Goal: Task Accomplishment & Management: Use online tool/utility

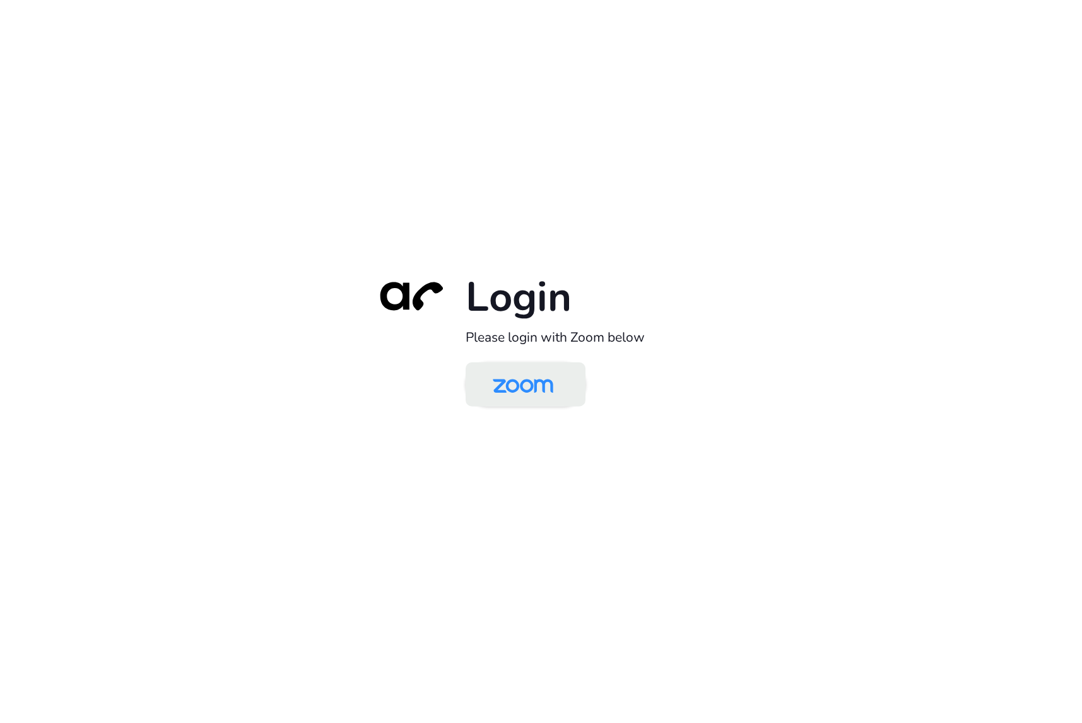
click at [546, 388] on img at bounding box center [522, 385] width 87 height 41
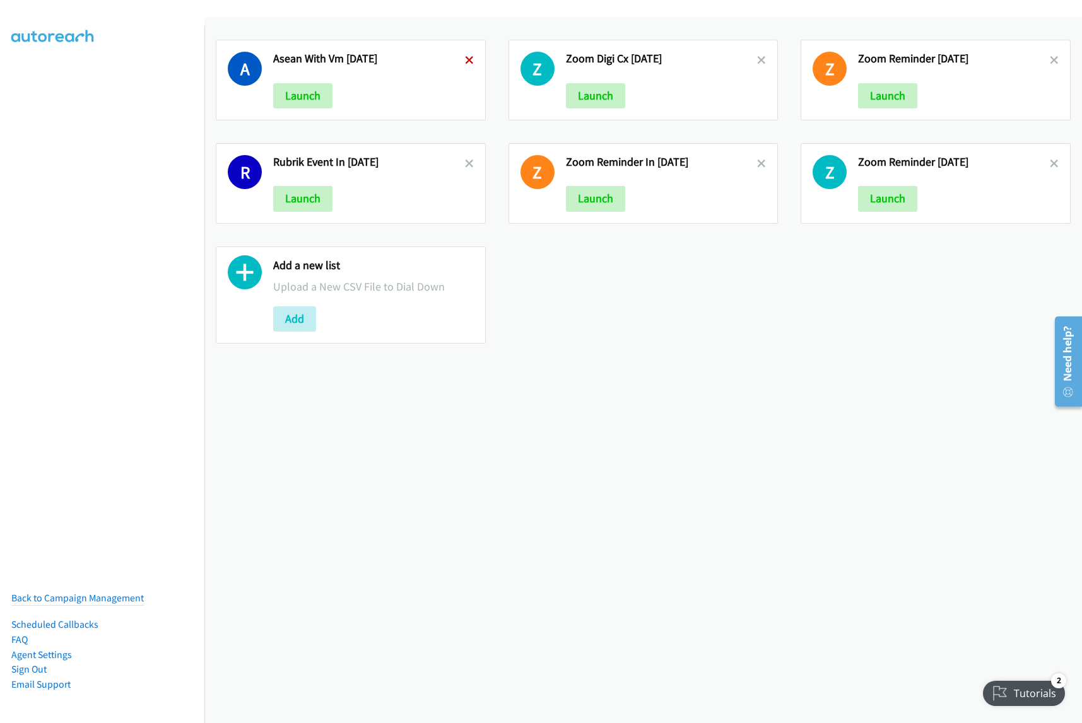
click at [465, 57] on icon at bounding box center [469, 61] width 9 height 9
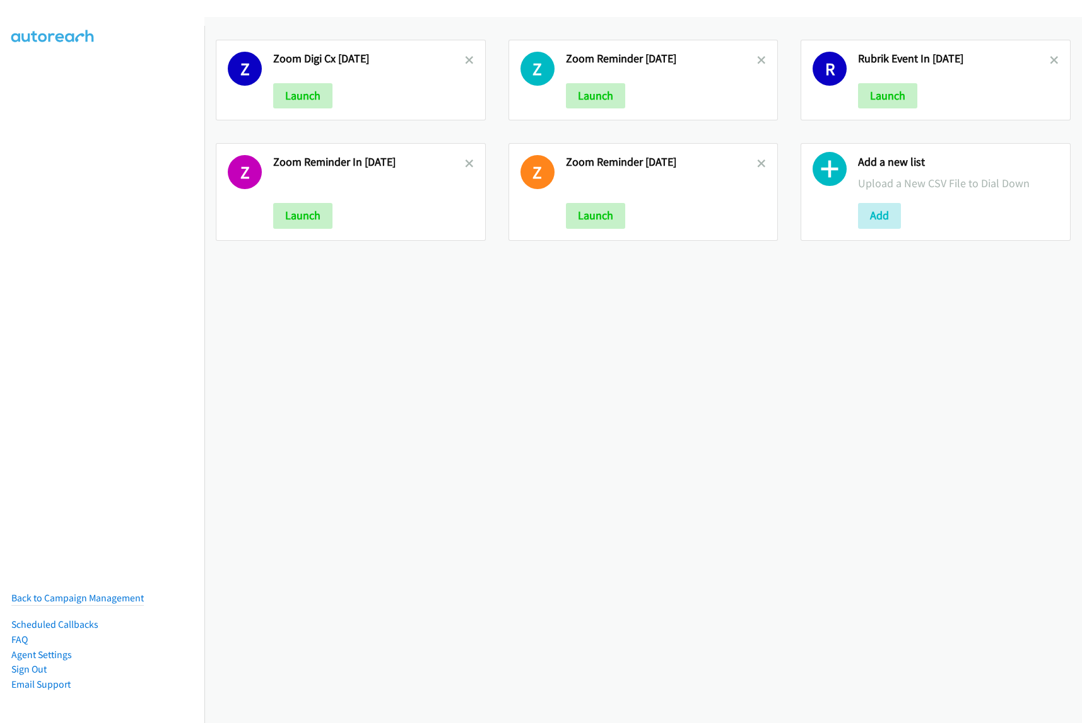
click at [465, 58] on icon at bounding box center [469, 61] width 9 height 9
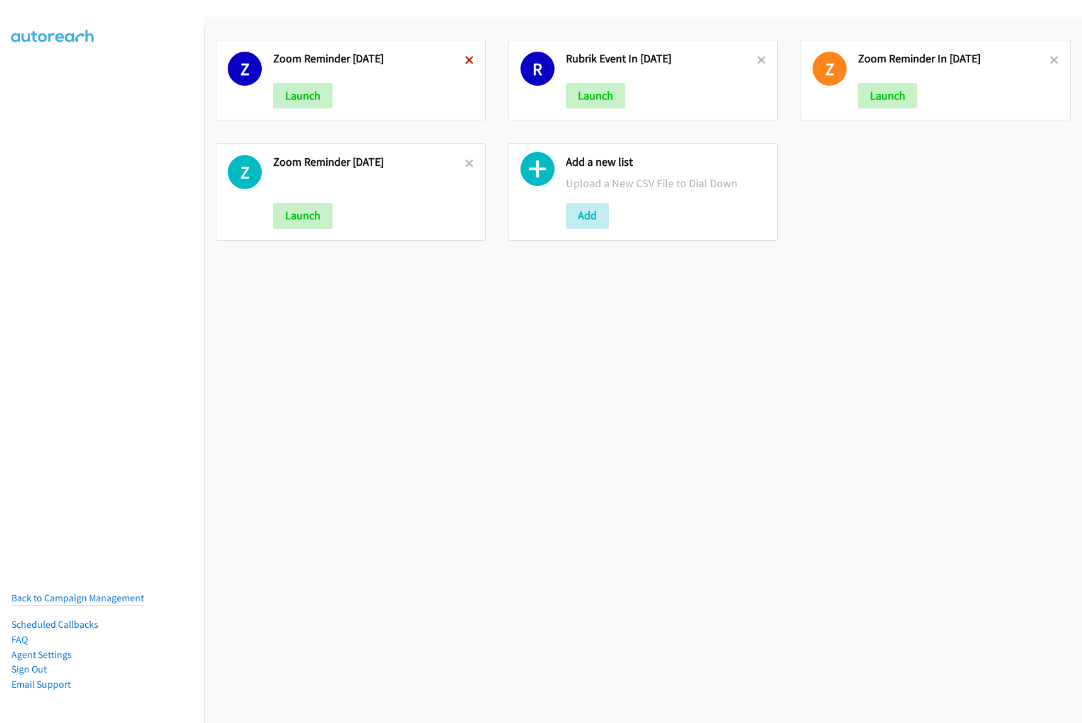
click at [465, 58] on icon at bounding box center [469, 61] width 9 height 9
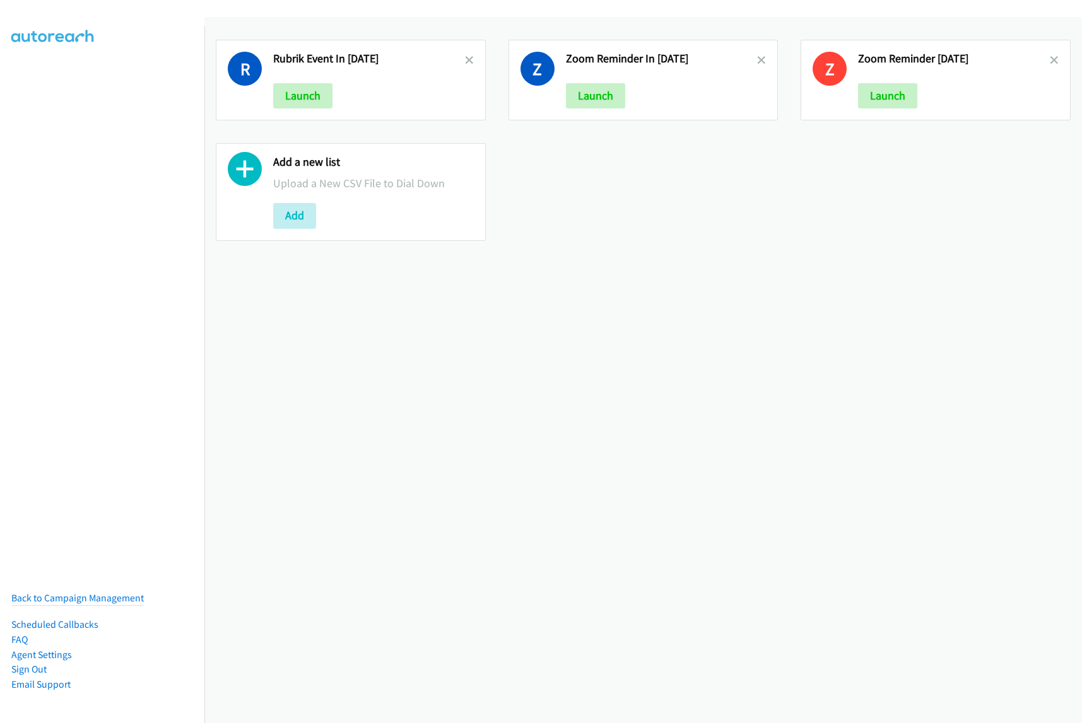
click at [465, 58] on icon at bounding box center [469, 61] width 9 height 9
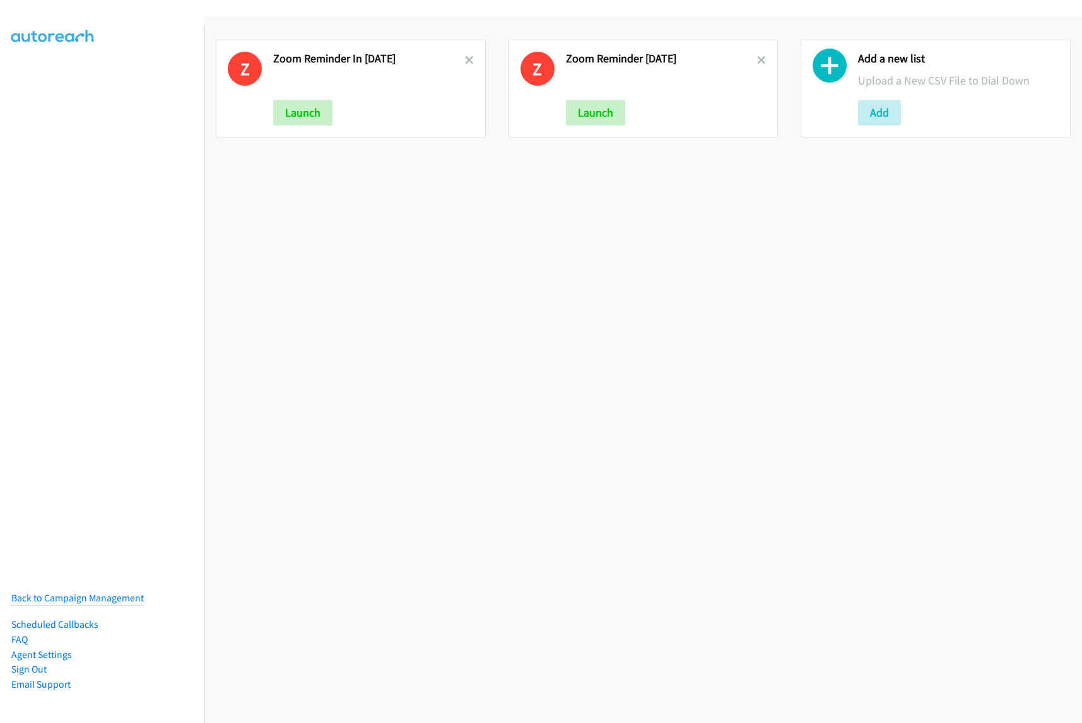
click at [465, 58] on icon at bounding box center [469, 61] width 9 height 9
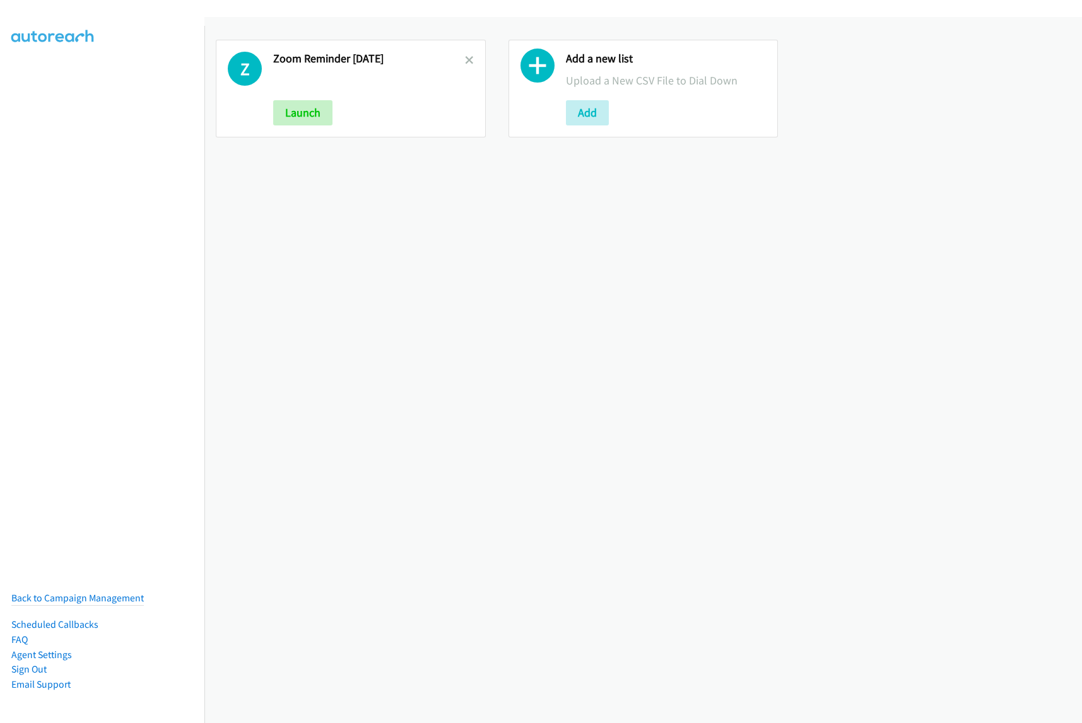
click at [465, 58] on icon at bounding box center [469, 61] width 9 height 9
click at [302, 117] on button "Add" at bounding box center [294, 112] width 43 height 25
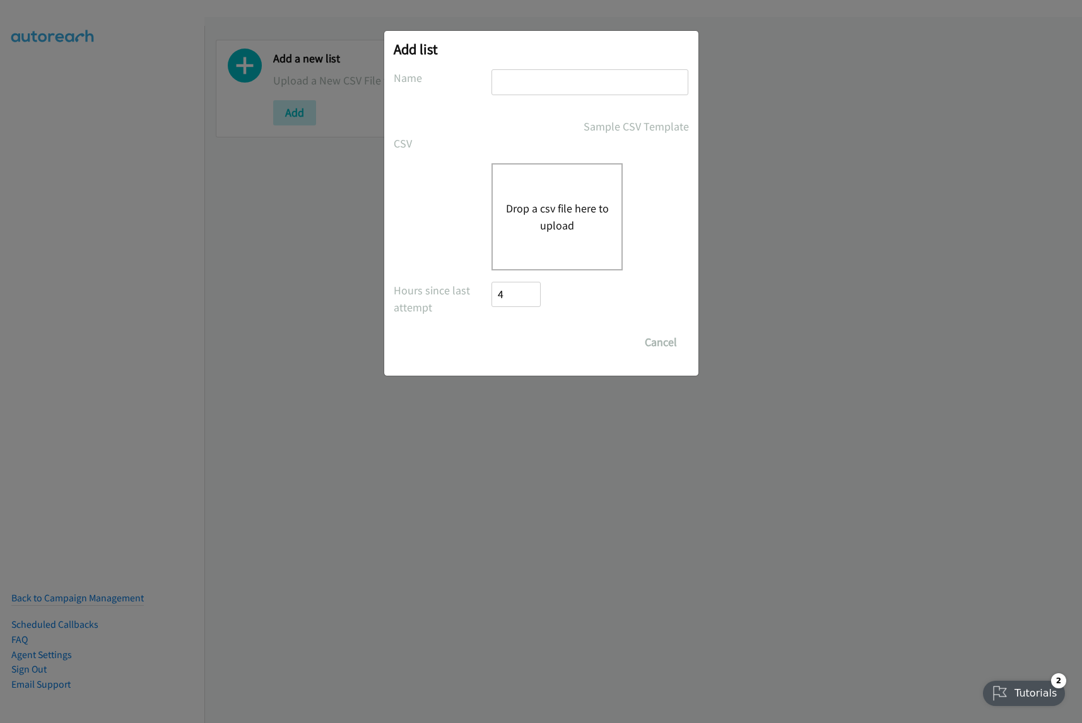
click at [533, 86] on input "text" at bounding box center [589, 82] width 197 height 26
type input "Dell Forum sept18"
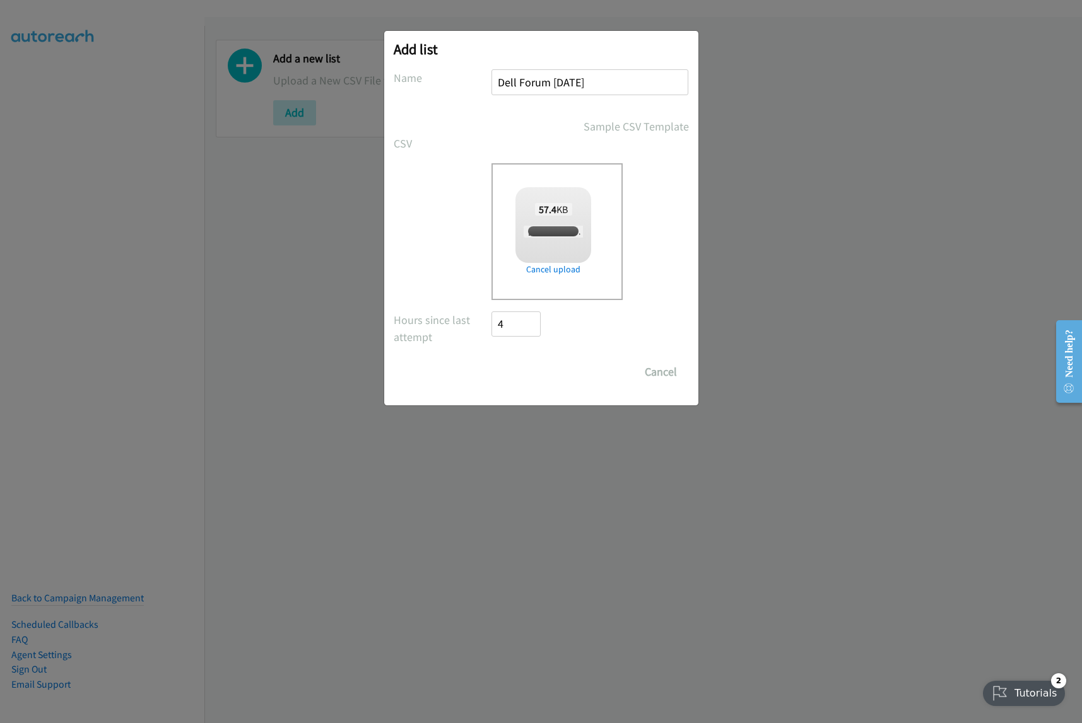
checkbox input "true"
click at [548, 368] on input "Save List" at bounding box center [525, 372] width 66 height 25
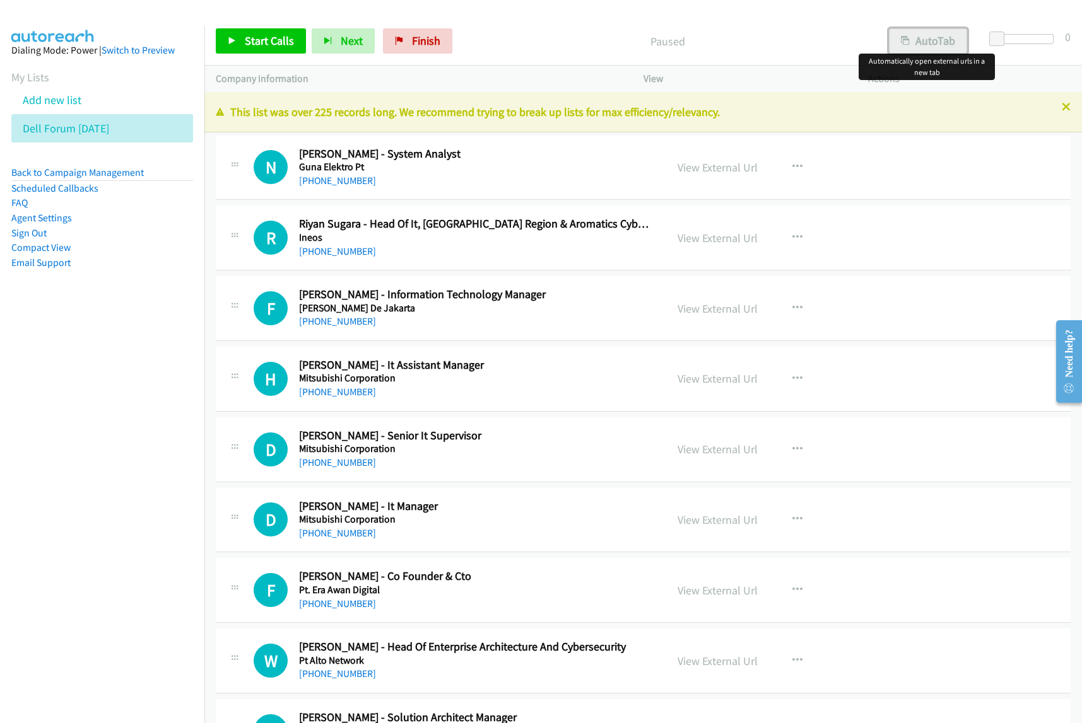
click at [930, 38] on button "AutoTab" at bounding box center [928, 40] width 78 height 25
click at [792, 166] on icon "button" at bounding box center [797, 167] width 10 height 10
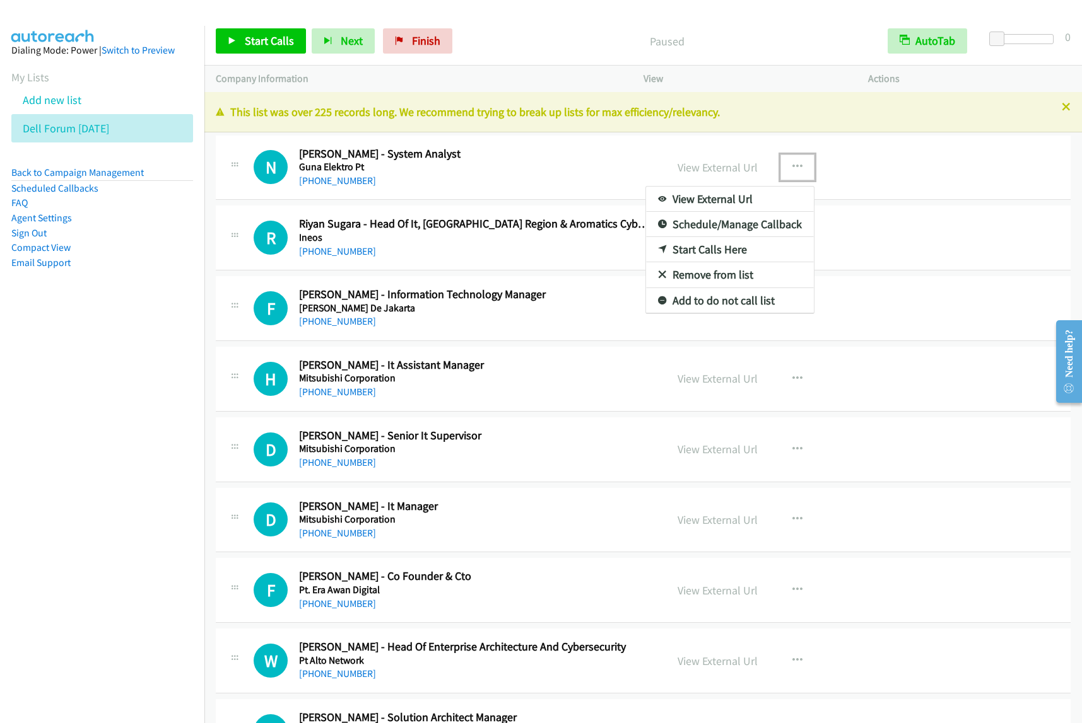
click at [741, 194] on link "View External Url" at bounding box center [730, 199] width 168 height 25
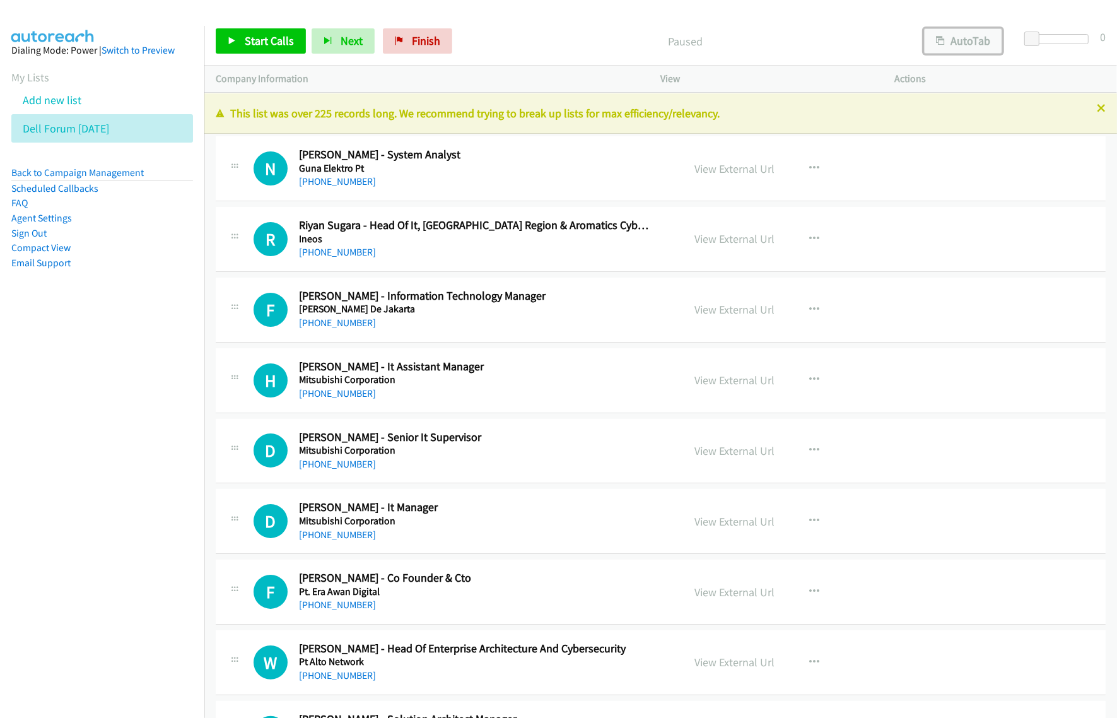
click at [978, 38] on button "AutoTab" at bounding box center [963, 40] width 78 height 25
click at [810, 168] on icon "button" at bounding box center [815, 168] width 10 height 10
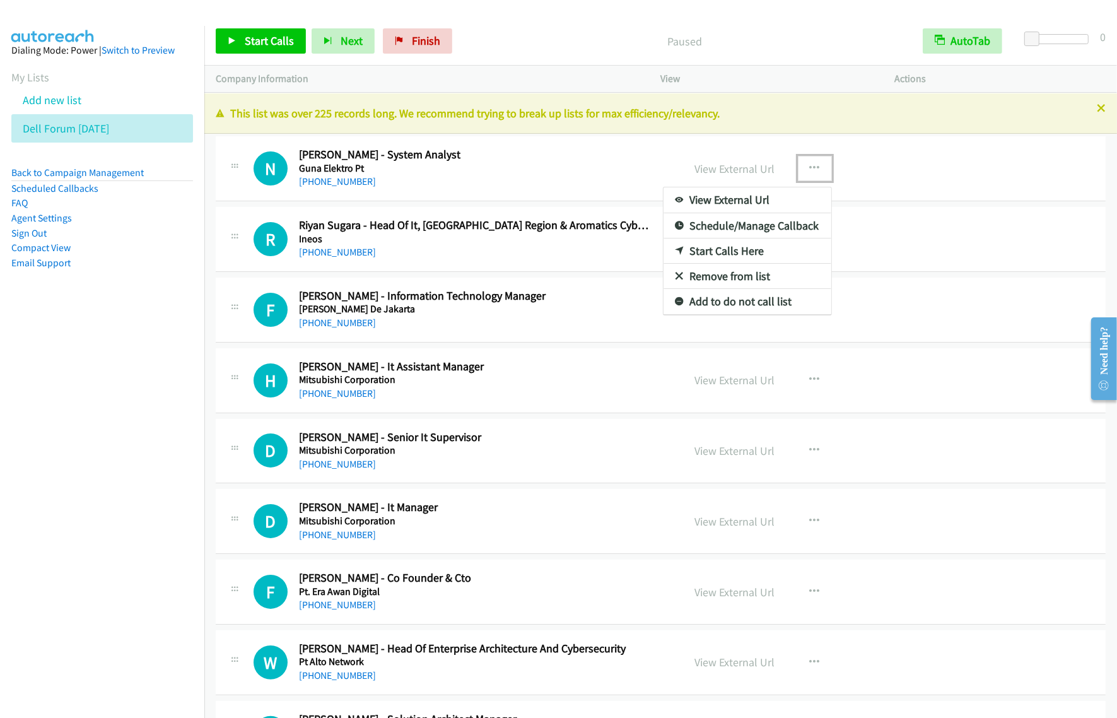
click at [784, 203] on link "View External Url" at bounding box center [748, 199] width 168 height 25
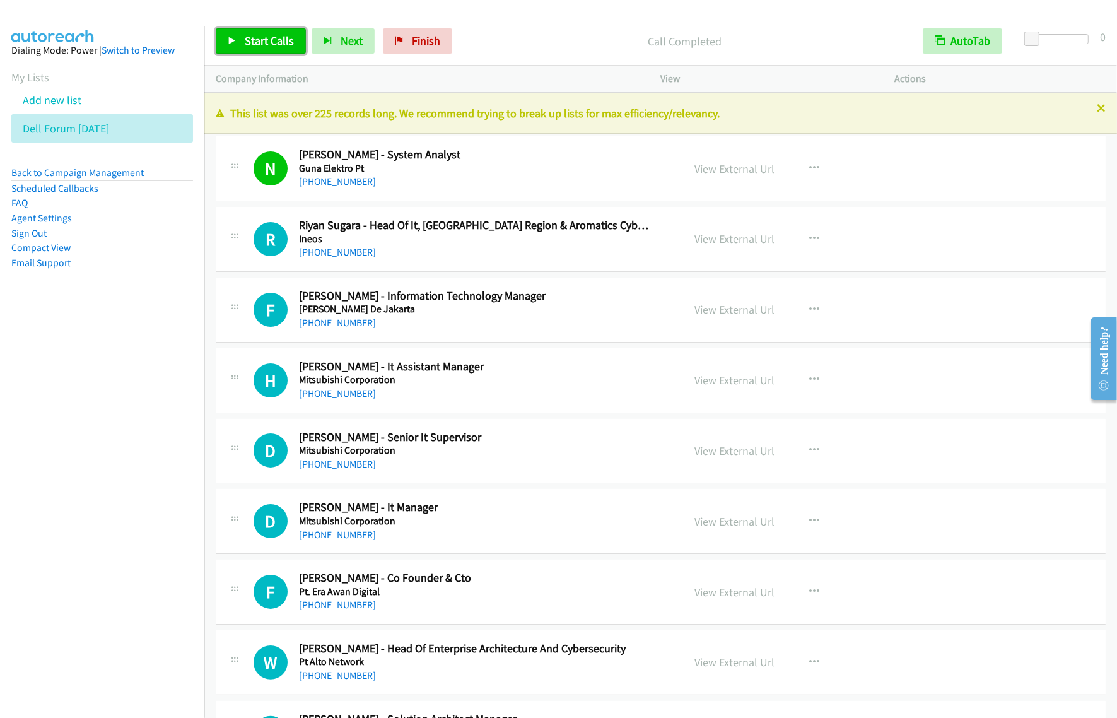
click at [288, 38] on span "Start Calls" at bounding box center [269, 40] width 49 height 15
click at [274, 43] on span "Start Calls" at bounding box center [269, 40] width 49 height 15
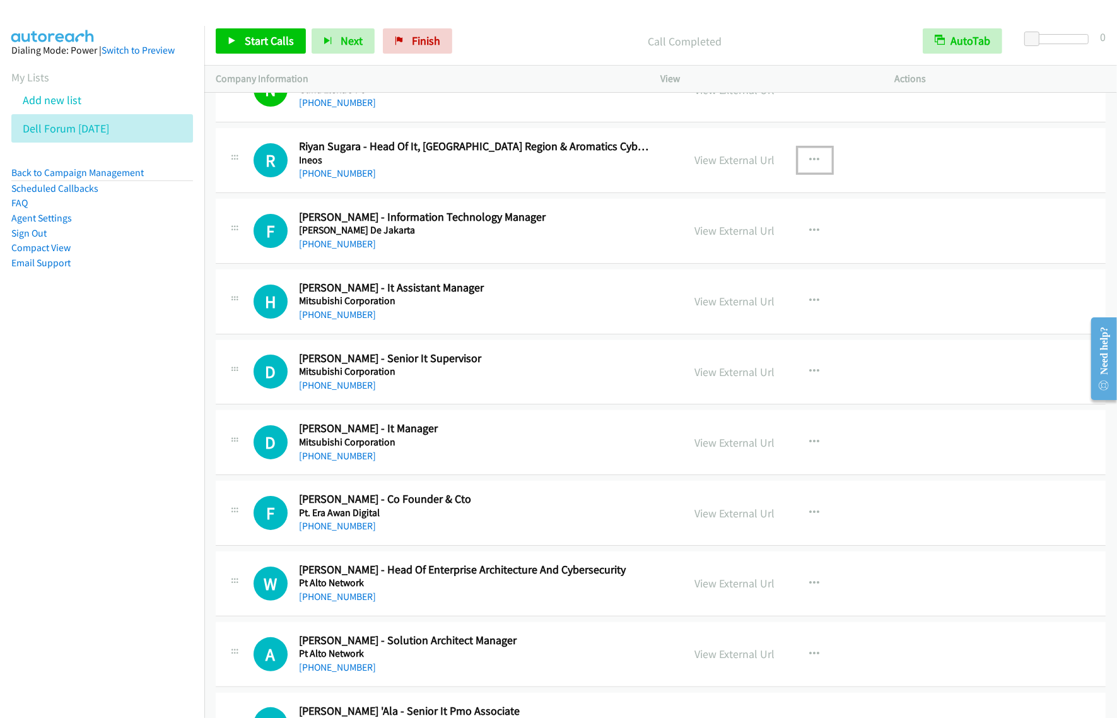
click at [812, 162] on icon "button" at bounding box center [815, 160] width 10 height 10
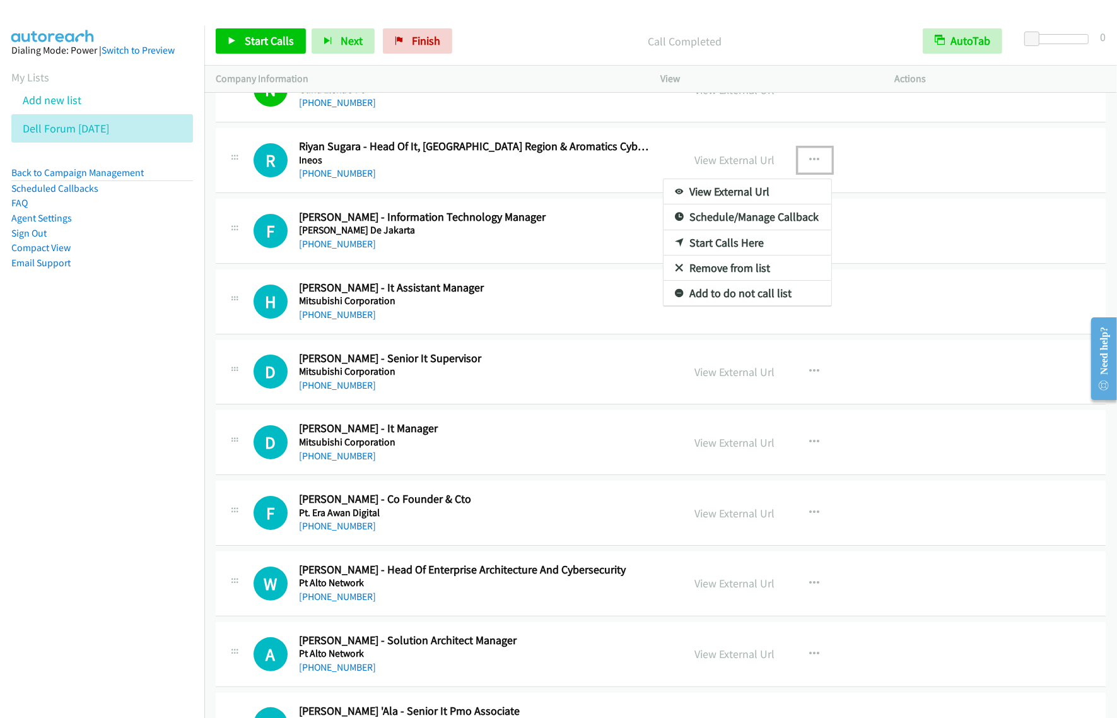
click at [770, 183] on link "View External Url" at bounding box center [748, 191] width 168 height 25
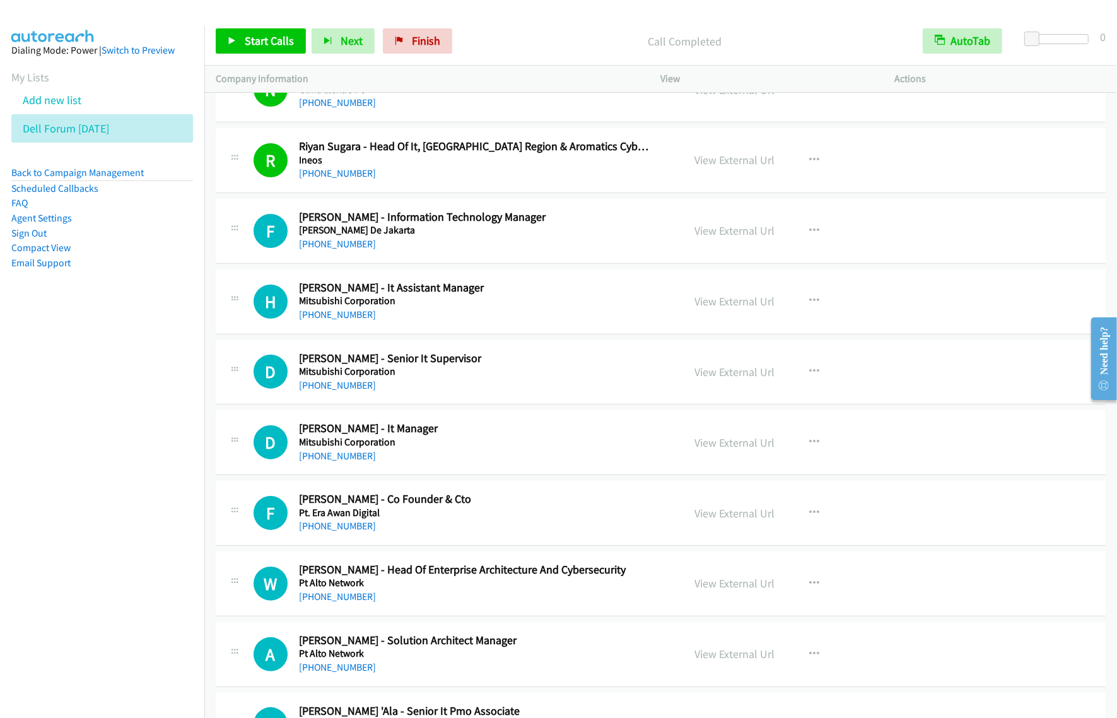
click at [186, 286] on aside "Dialing Mode: Power | Switch to Preview My Lists Add new list Dell Forum [DATE]…" at bounding box center [102, 177] width 204 height 302
click at [260, 33] on link "Start Calls" at bounding box center [261, 40] width 90 height 25
click at [287, 42] on span "Start Calls" at bounding box center [269, 40] width 49 height 15
click at [289, 42] on span "Start Calls" at bounding box center [269, 40] width 49 height 15
click at [810, 232] on icon "button" at bounding box center [815, 231] width 10 height 10
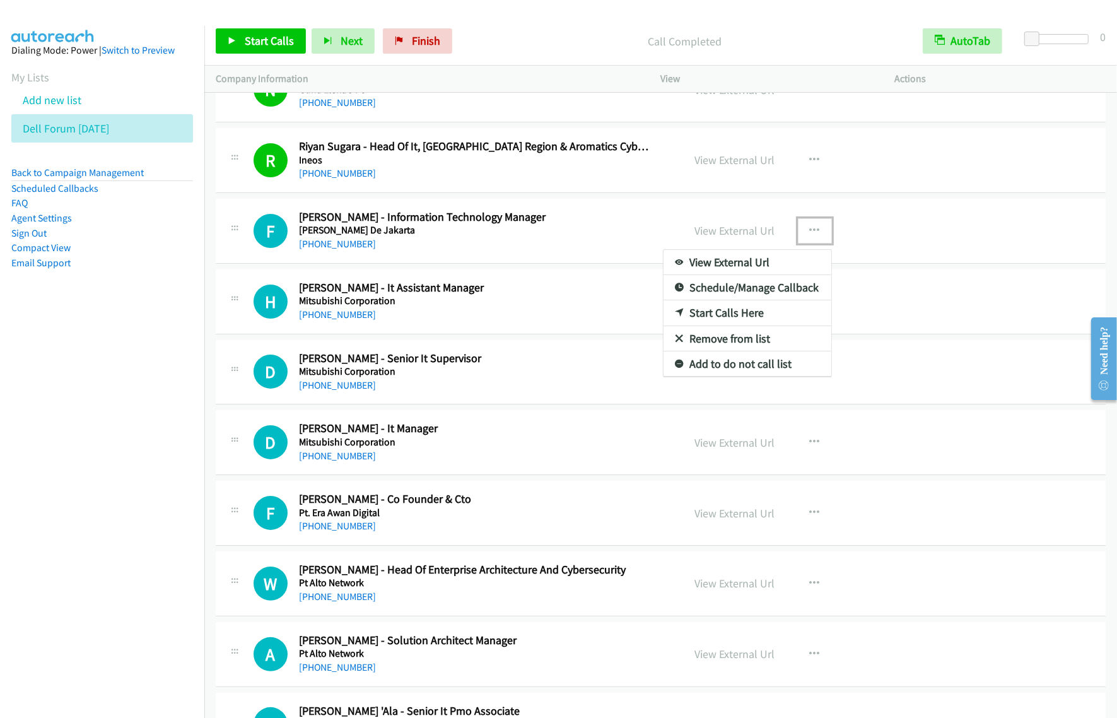
click at [765, 262] on link "View External Url" at bounding box center [748, 262] width 168 height 25
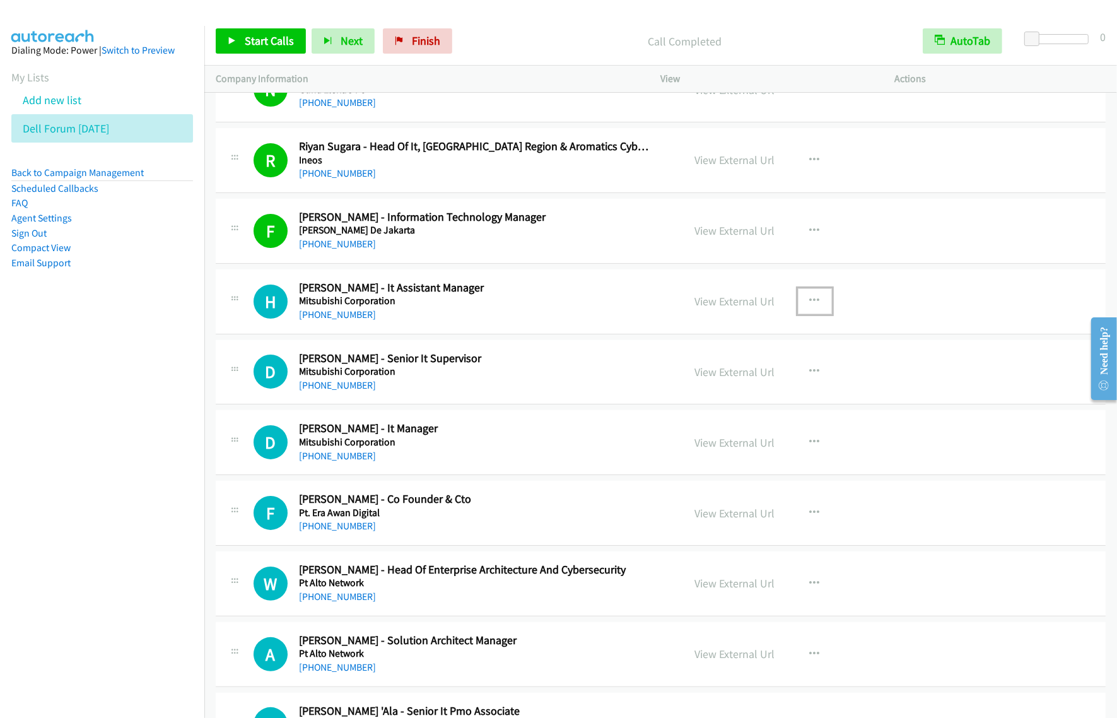
click at [819, 302] on button "button" at bounding box center [815, 300] width 34 height 25
click at [737, 380] on link "Start Calls Here" at bounding box center [748, 383] width 168 height 25
click at [276, 42] on span "Start Calls" at bounding box center [269, 40] width 49 height 15
click at [283, 45] on span "Start Calls" at bounding box center [269, 40] width 49 height 15
click at [810, 300] on icon "button" at bounding box center [815, 301] width 10 height 10
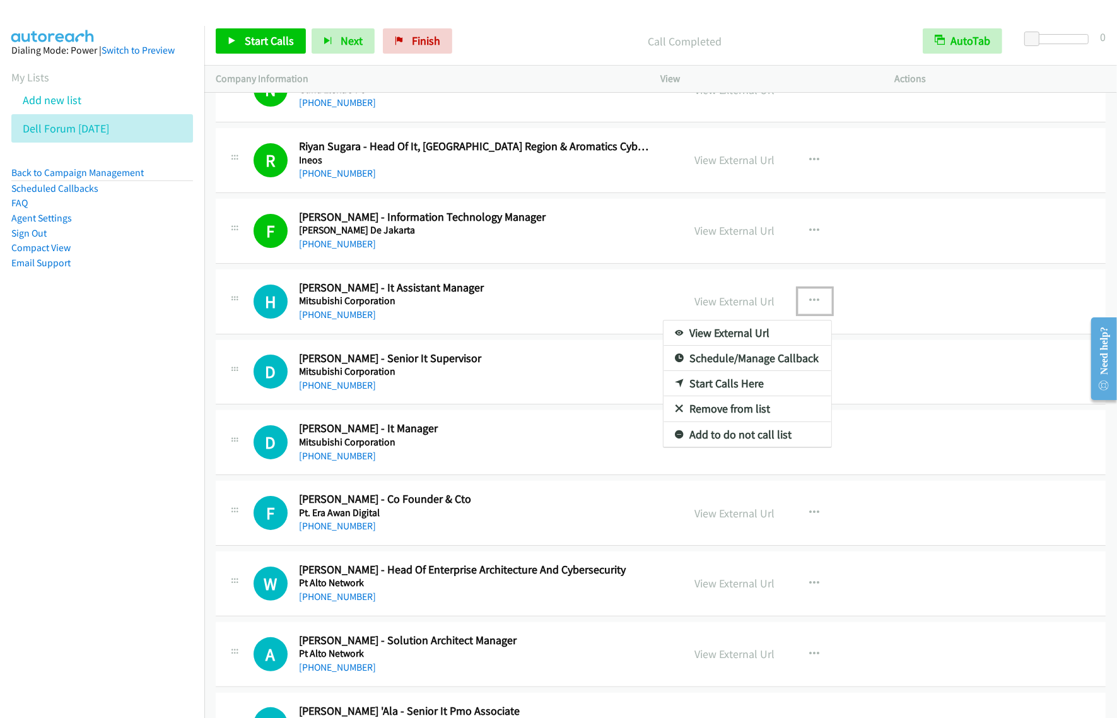
click at [716, 329] on link "View External Url" at bounding box center [748, 332] width 168 height 25
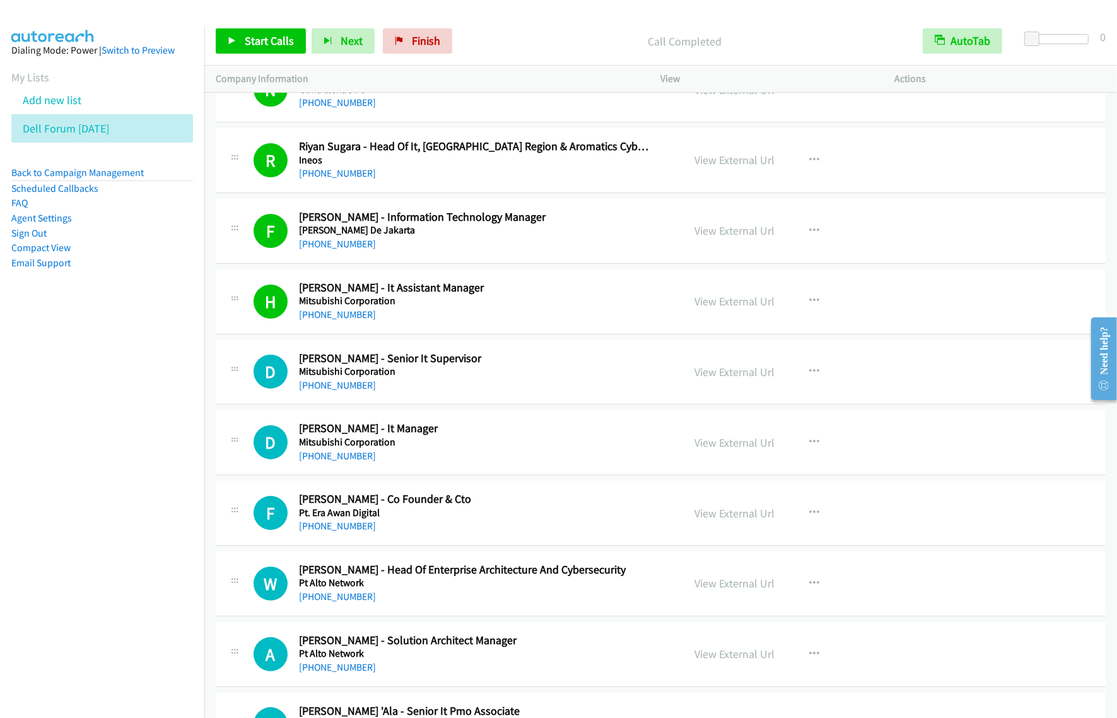
click at [92, 502] on nav "Dialing Mode: Power | Switch to Preview My Lists Add new list Dell Forum [DATE]…" at bounding box center [102, 385] width 205 height 718
click at [812, 372] on icon "button" at bounding box center [815, 371] width 10 height 10
click at [753, 401] on link "View External Url" at bounding box center [748, 403] width 168 height 25
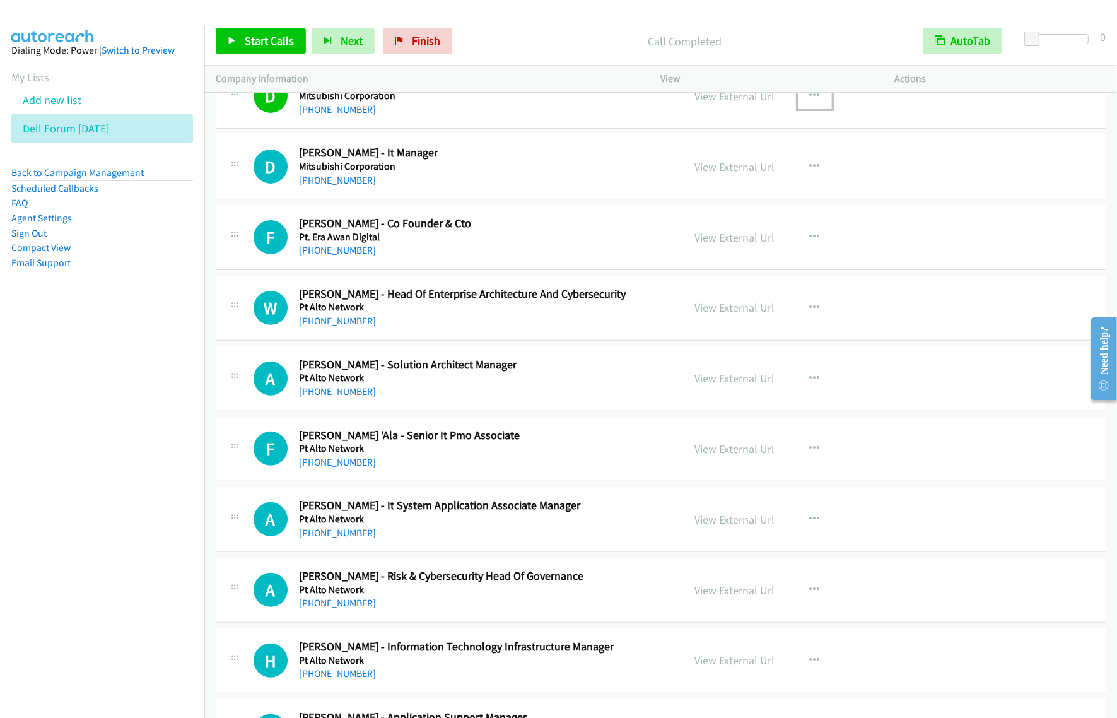
scroll to position [315, 0]
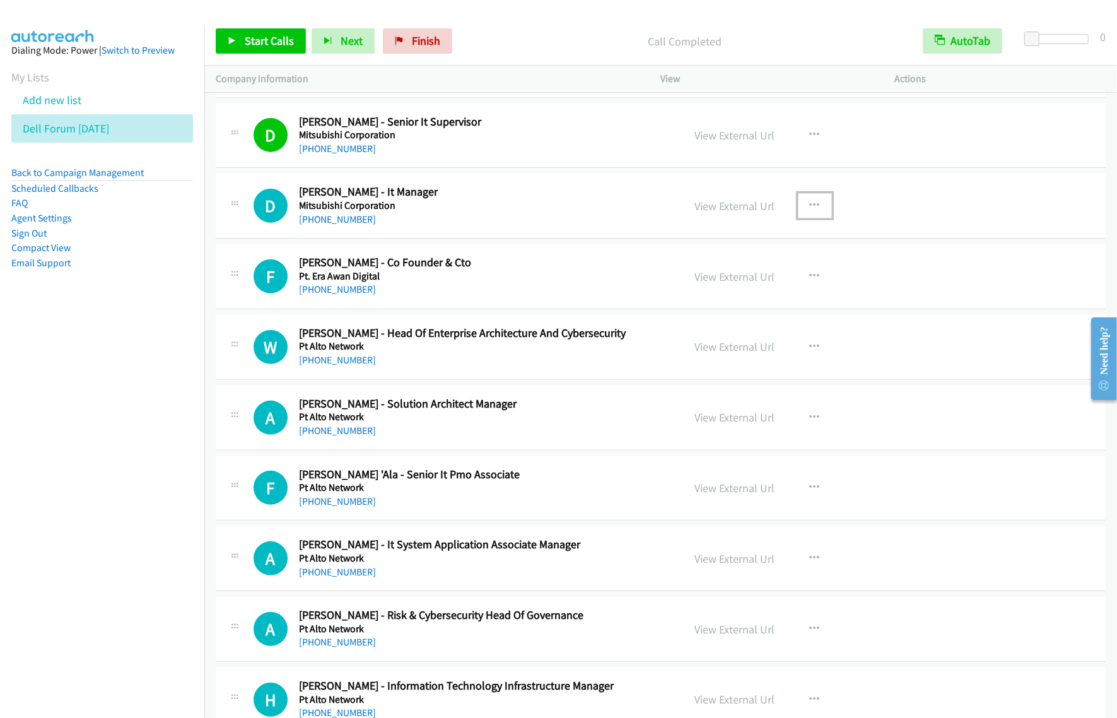
click at [810, 202] on icon "button" at bounding box center [815, 206] width 10 height 10
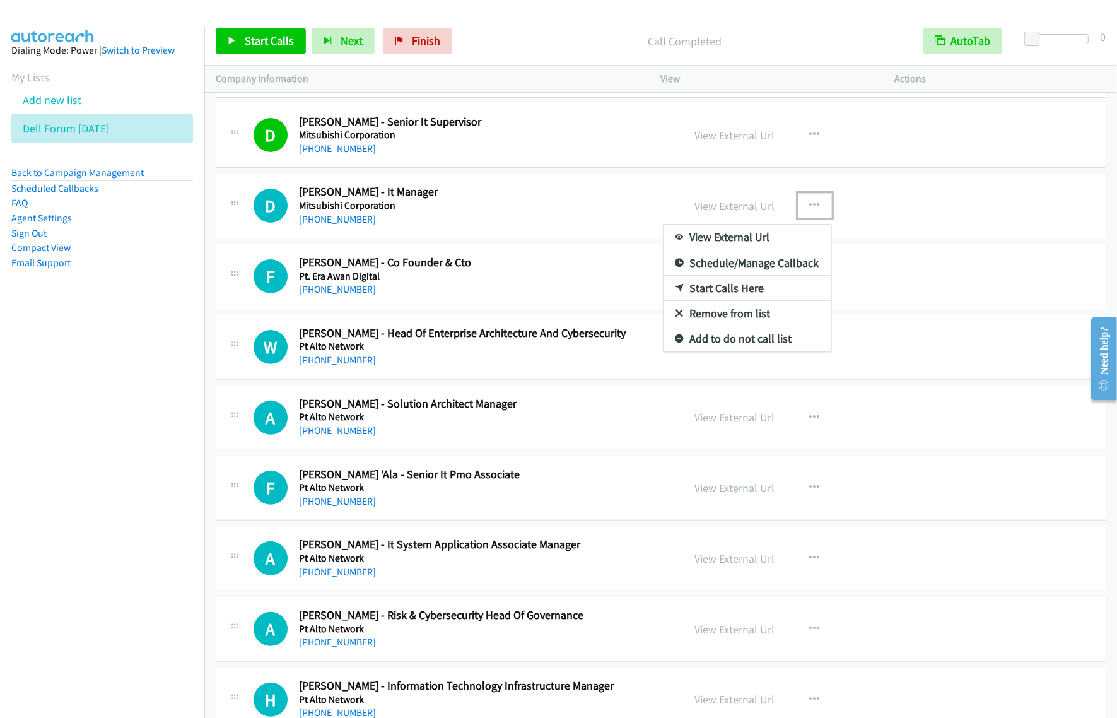
click at [721, 286] on link "Start Calls Here" at bounding box center [748, 288] width 168 height 25
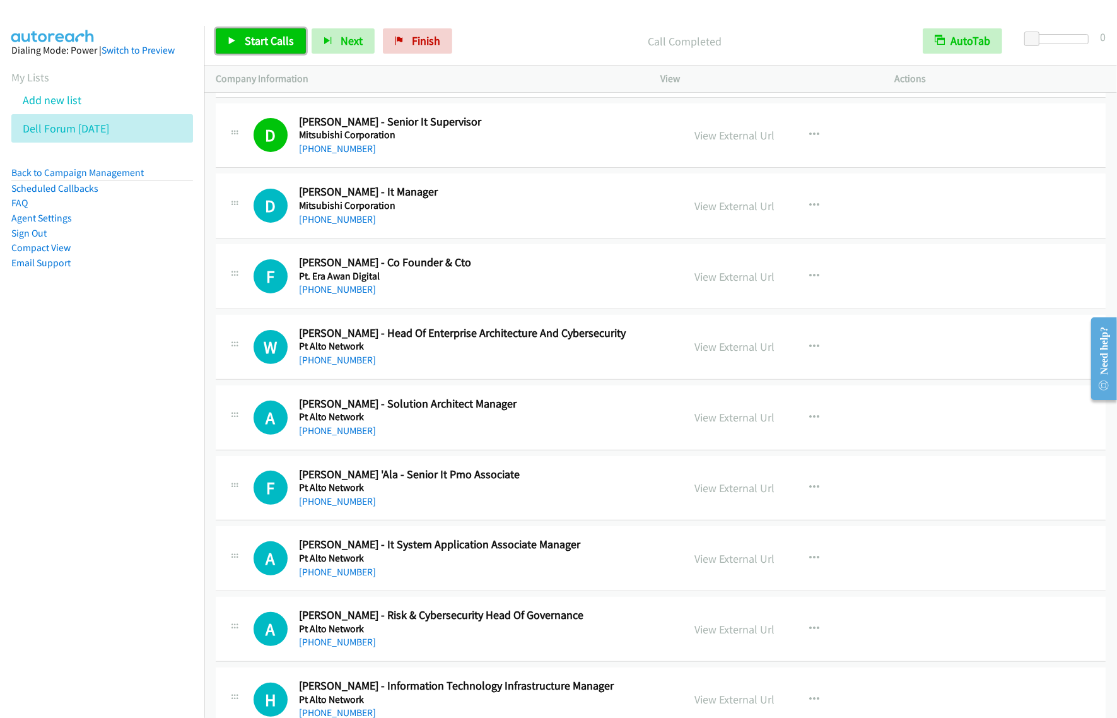
click at [276, 36] on span "Start Calls" at bounding box center [269, 40] width 49 height 15
click at [270, 38] on span "Start Calls" at bounding box center [269, 40] width 49 height 15
